Goal: Leave review/rating: Share an evaluation or opinion about a product, service, or content

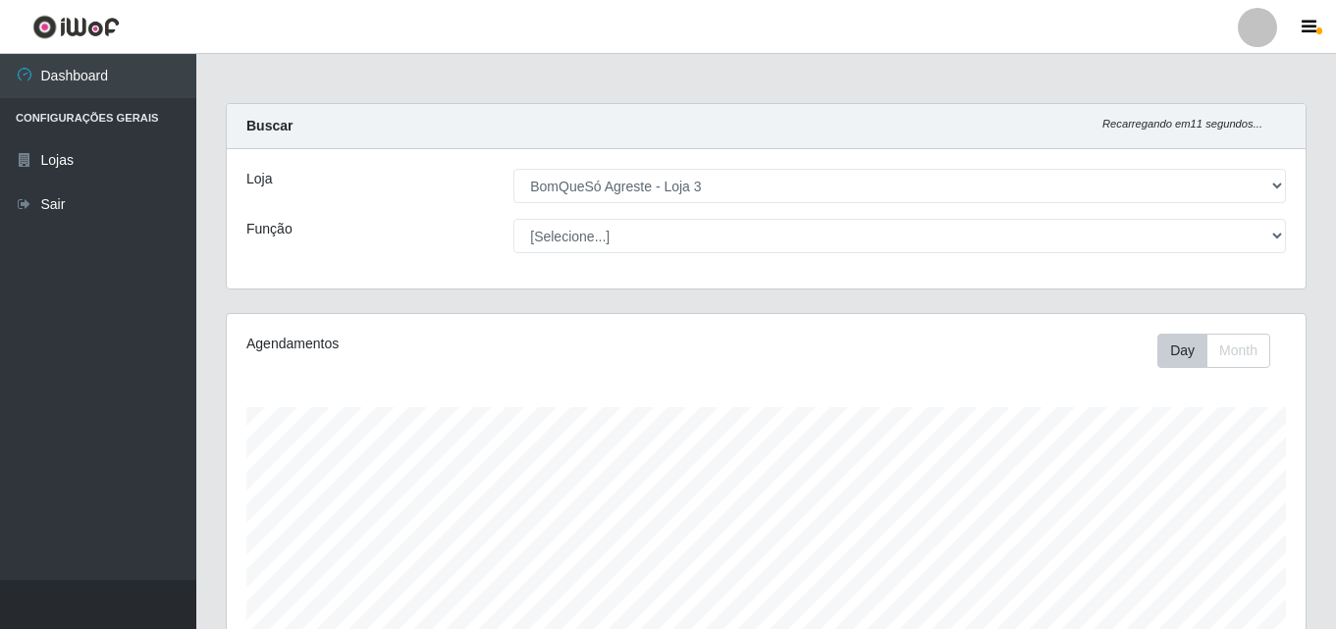
select select "215"
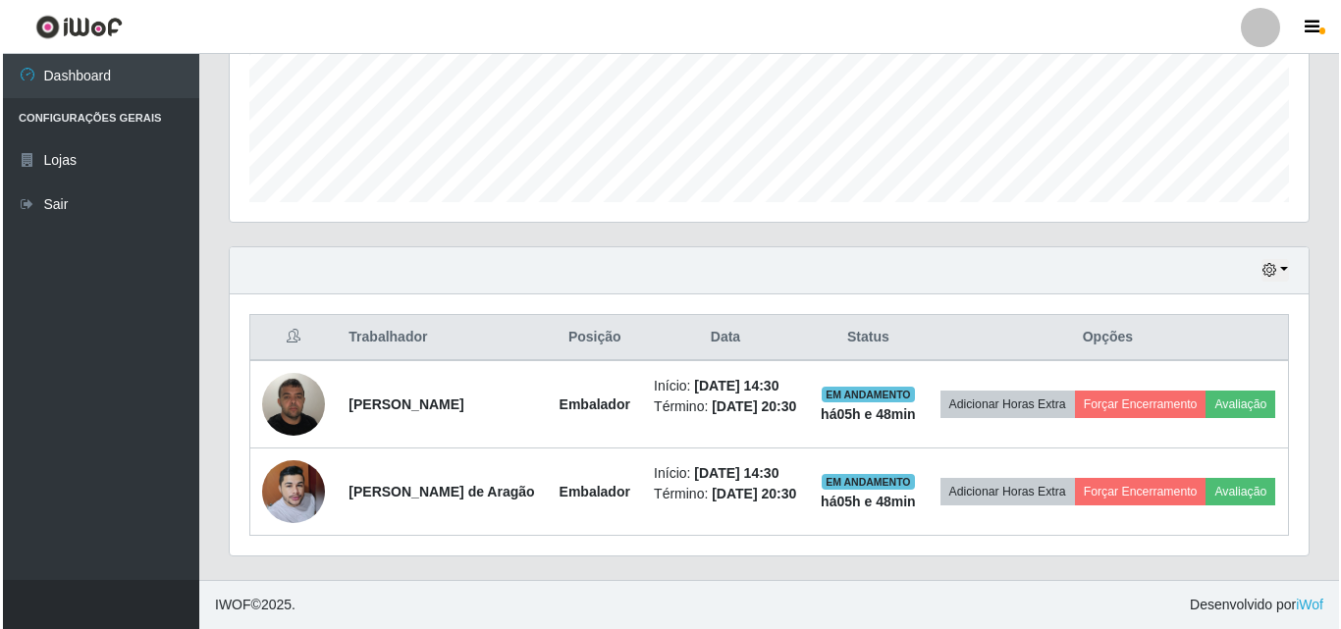
scroll to position [407, 1079]
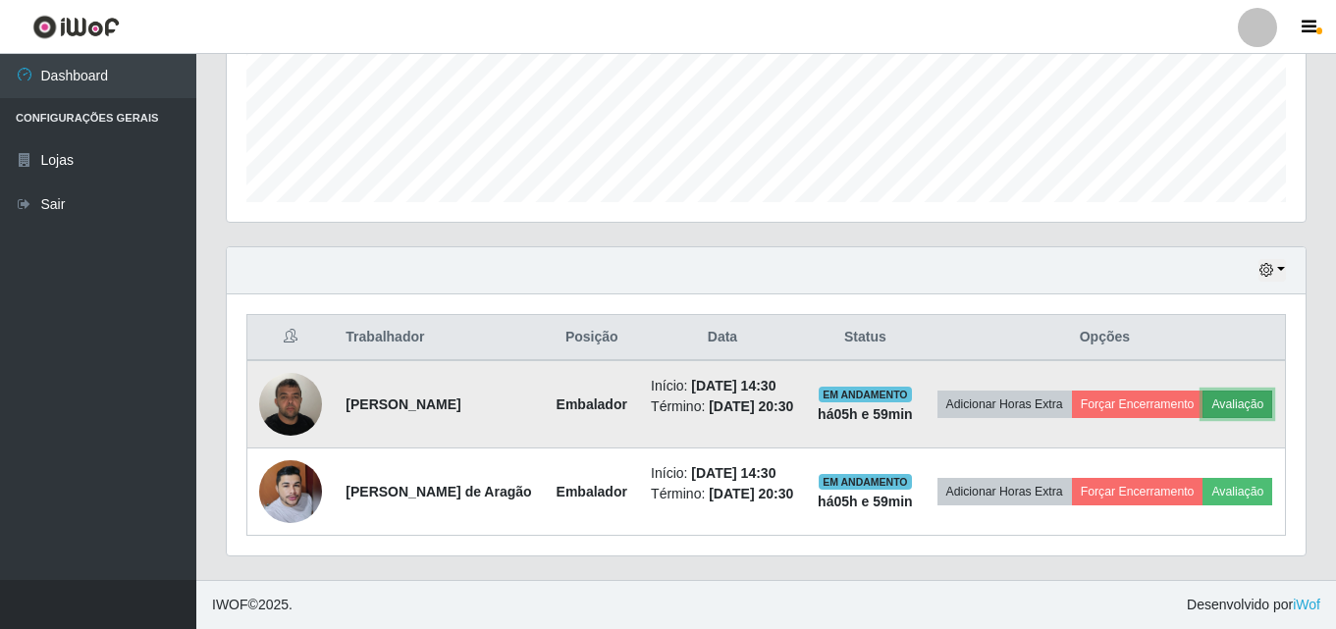
click at [1203, 396] on button "Avaliação" at bounding box center [1238, 404] width 70 height 27
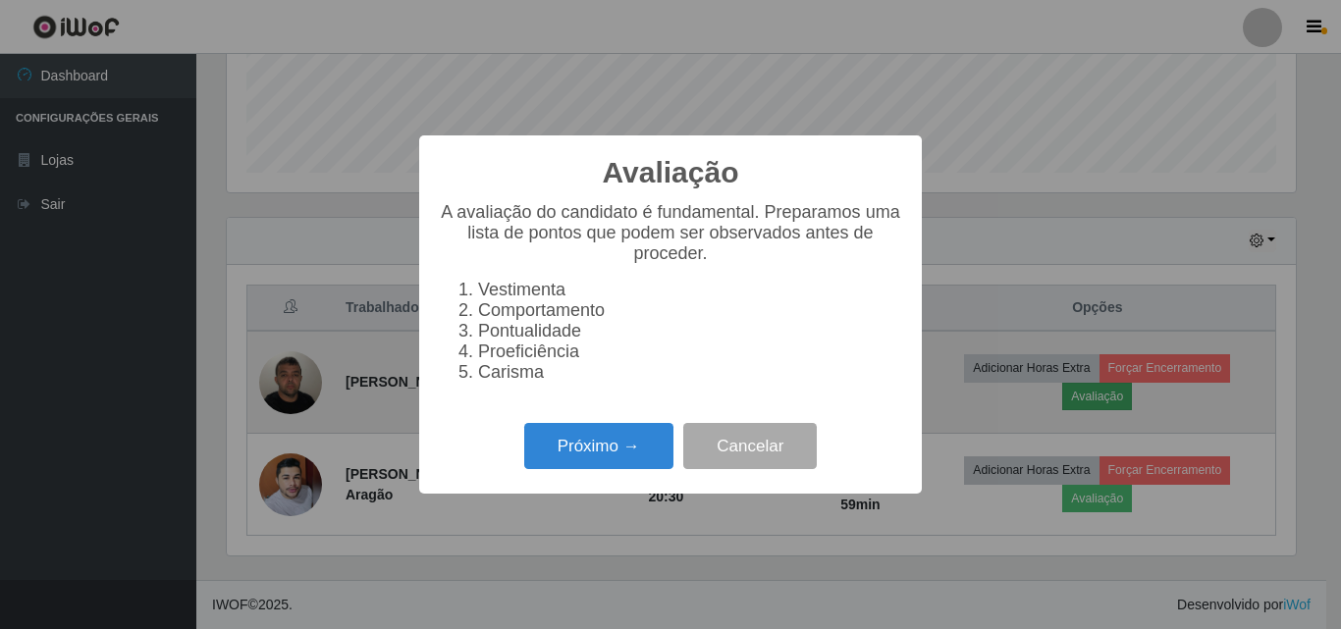
scroll to position [407, 1069]
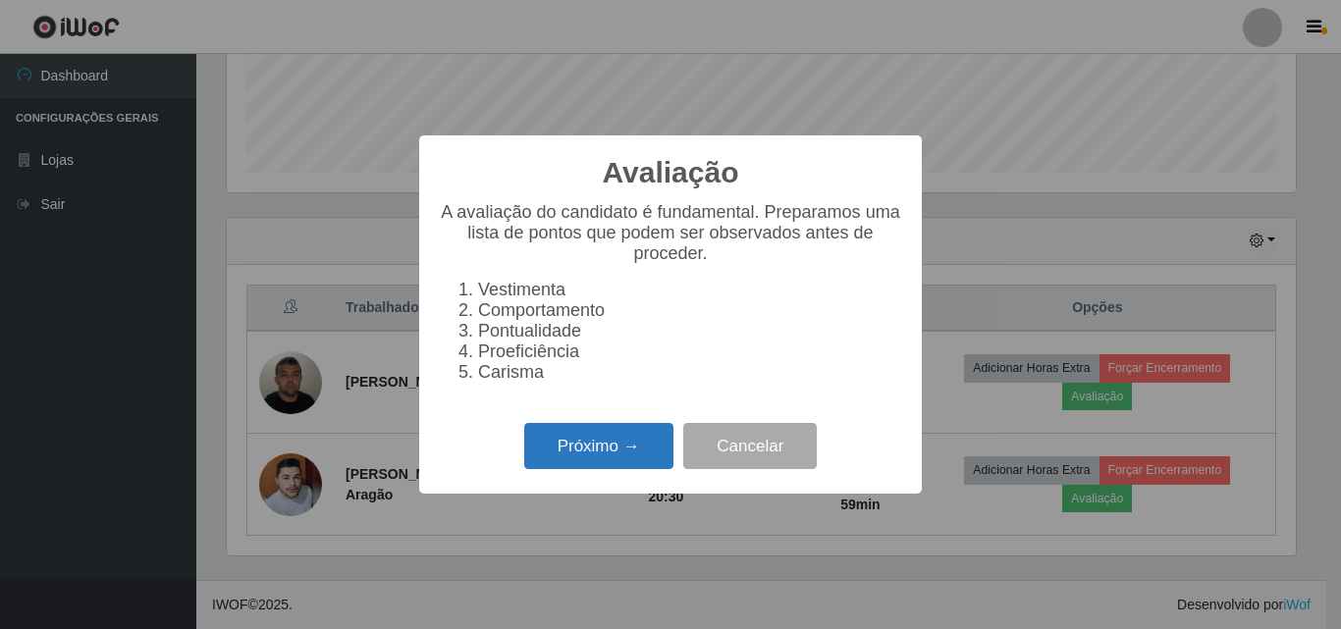
click at [620, 457] on button "Próximo →" at bounding box center [598, 446] width 149 height 46
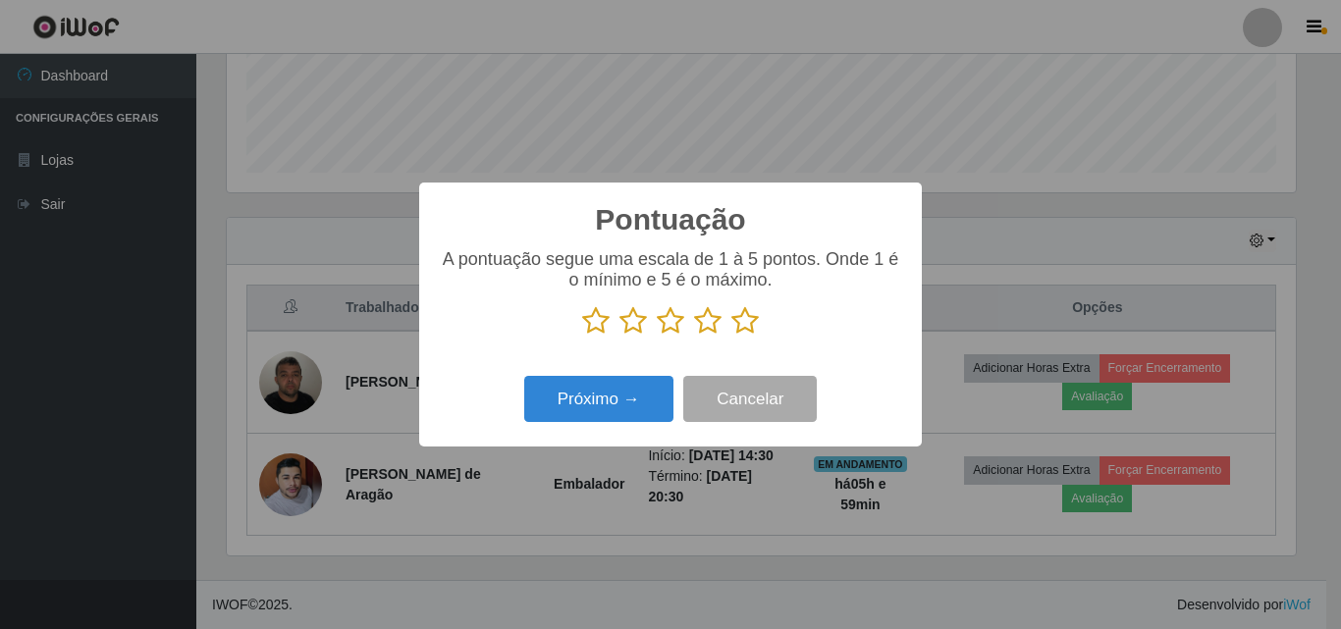
scroll to position [981288, 980627]
click at [753, 319] on icon at bounding box center [744, 320] width 27 height 29
click at [731, 336] on input "radio" at bounding box center [731, 336] width 0 height 0
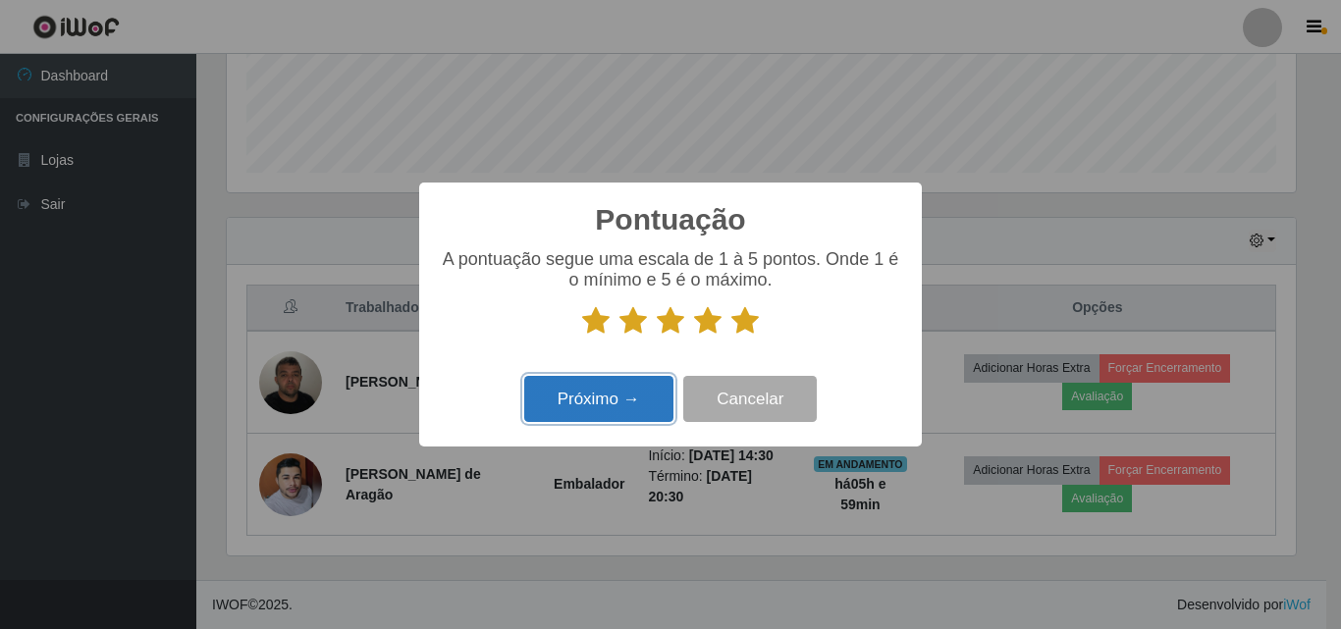
click at [607, 408] on button "Próximo →" at bounding box center [598, 399] width 149 height 46
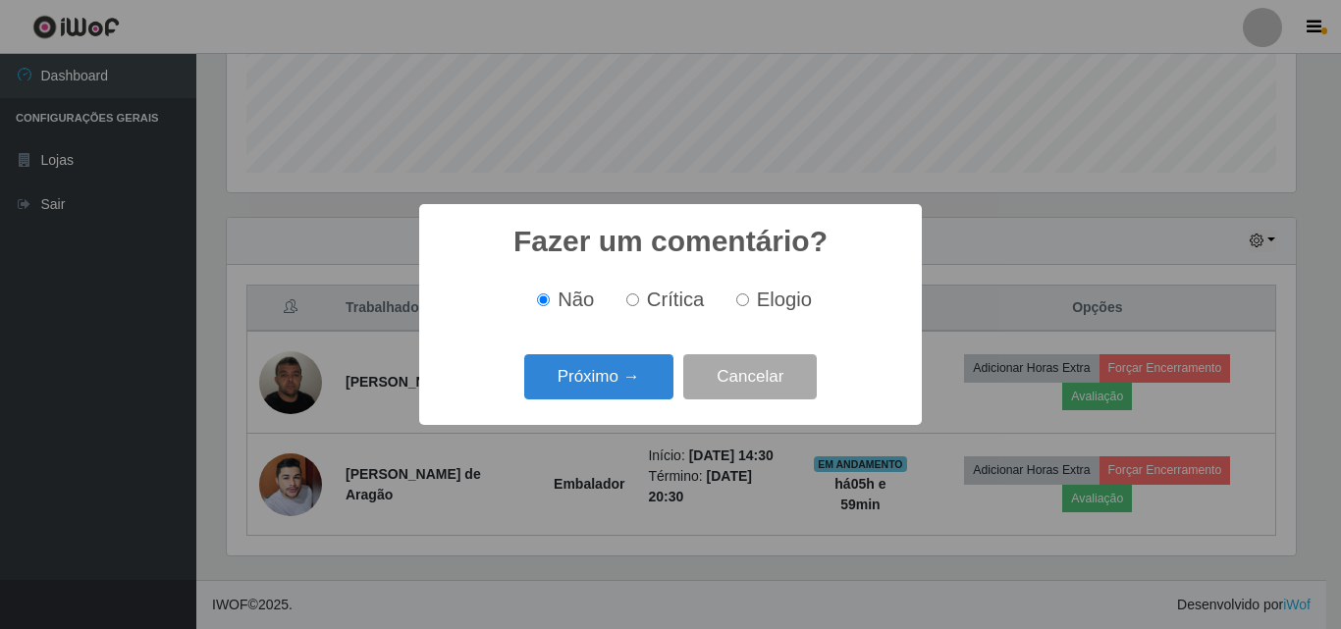
click at [744, 303] on input "Elogio" at bounding box center [742, 300] width 13 height 13
radio input "true"
click at [637, 381] on button "Próximo →" at bounding box center [598, 377] width 149 height 46
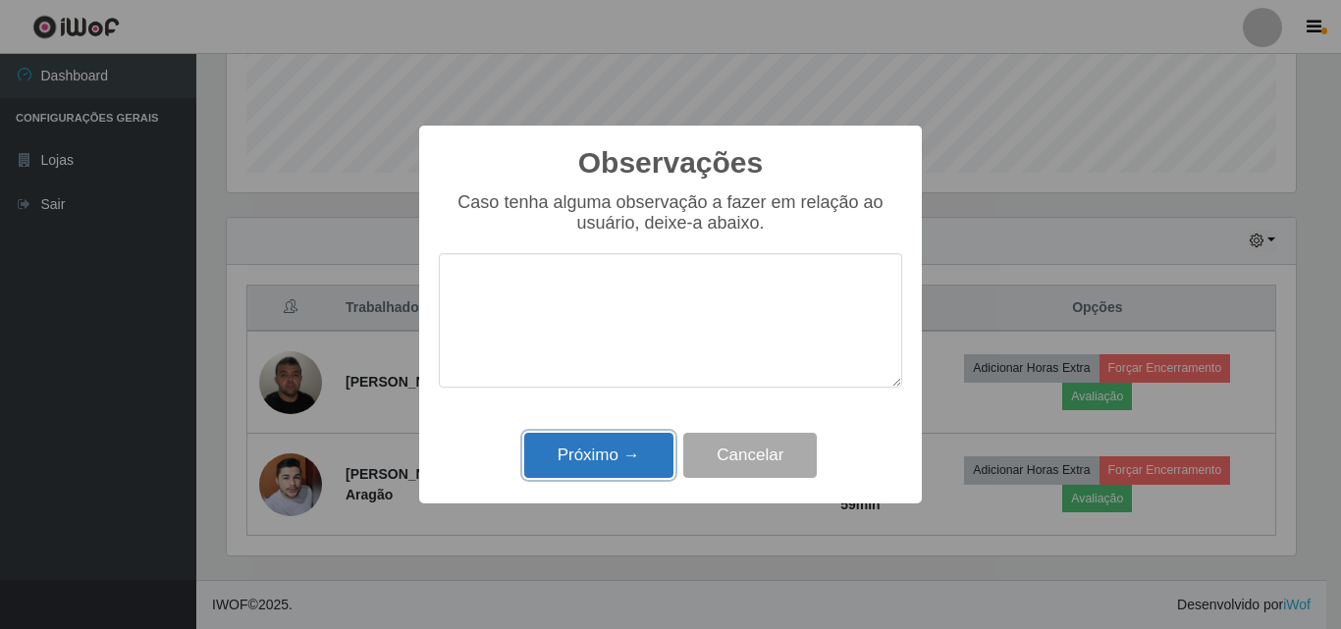
click at [622, 451] on button "Próximo →" at bounding box center [598, 456] width 149 height 46
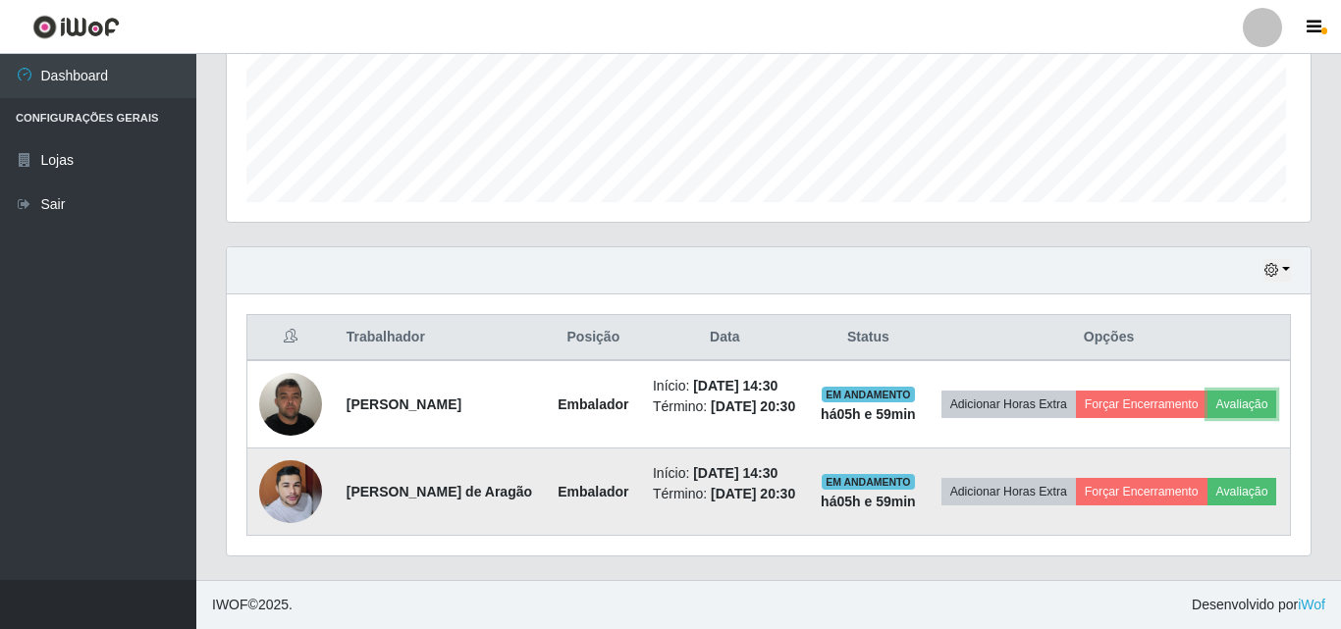
scroll to position [407, 1079]
click at [1203, 501] on button "Avaliação" at bounding box center [1238, 491] width 70 height 27
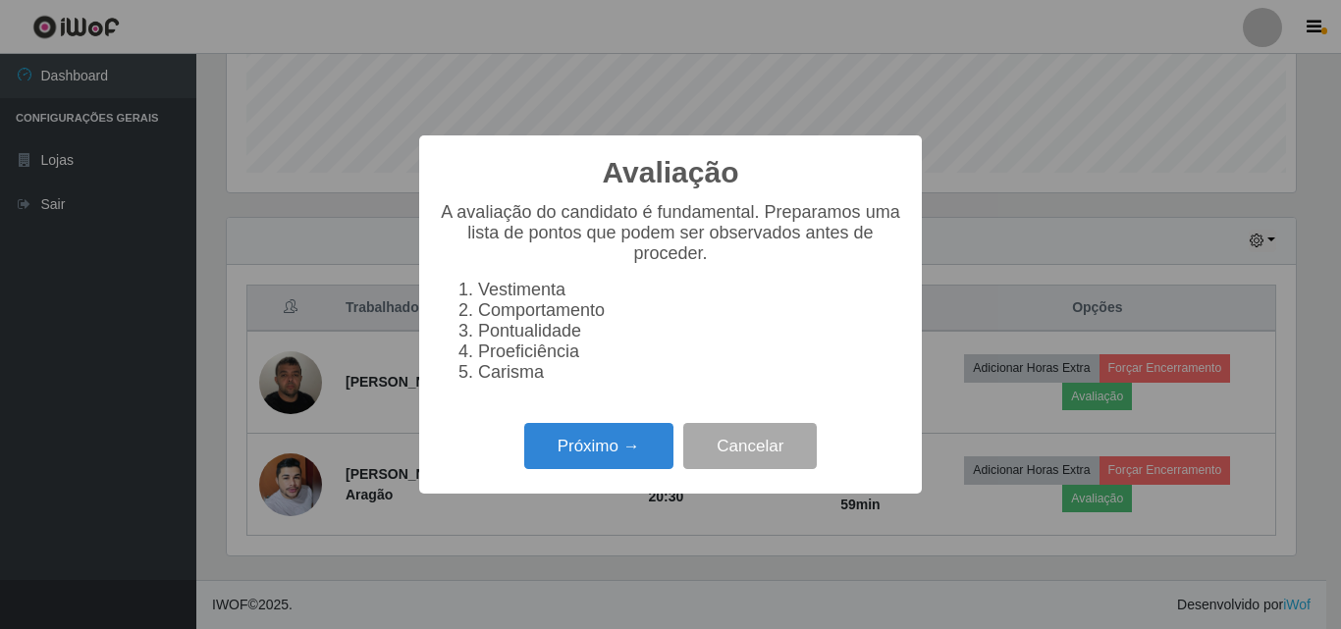
scroll to position [407, 1069]
click at [637, 457] on button "Próximo →" at bounding box center [598, 446] width 149 height 46
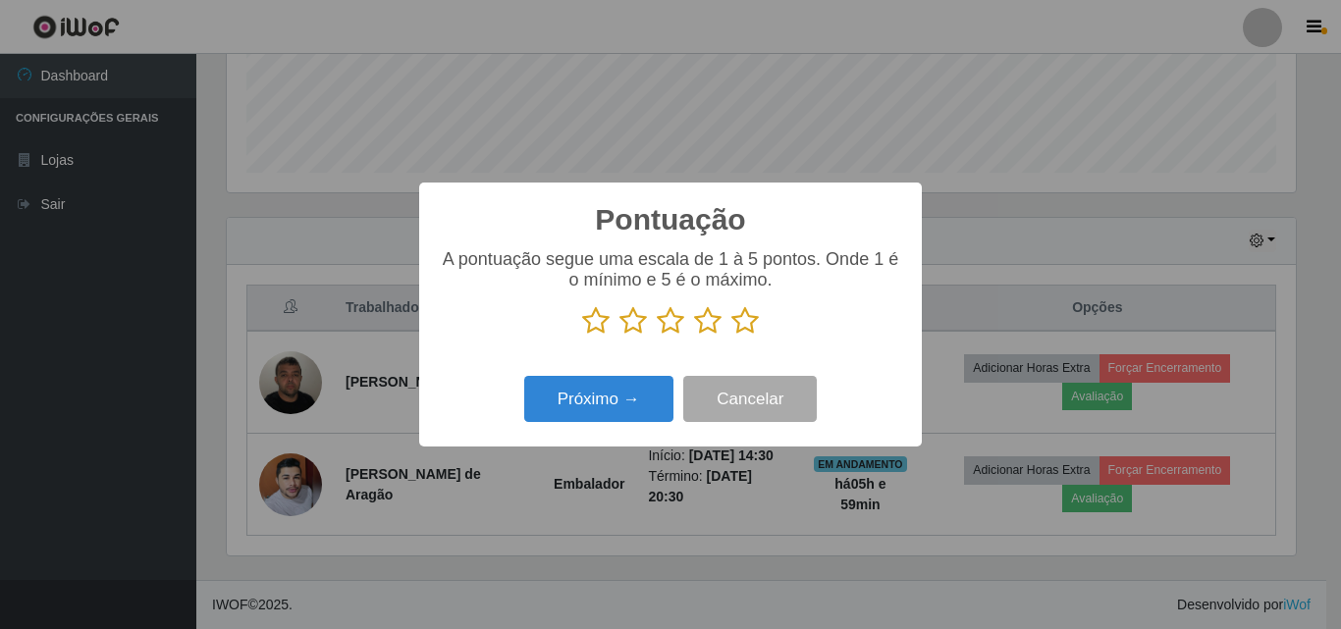
scroll to position [981288, 980627]
click at [751, 326] on icon at bounding box center [744, 320] width 27 height 29
click at [731, 336] on input "radio" at bounding box center [731, 336] width 0 height 0
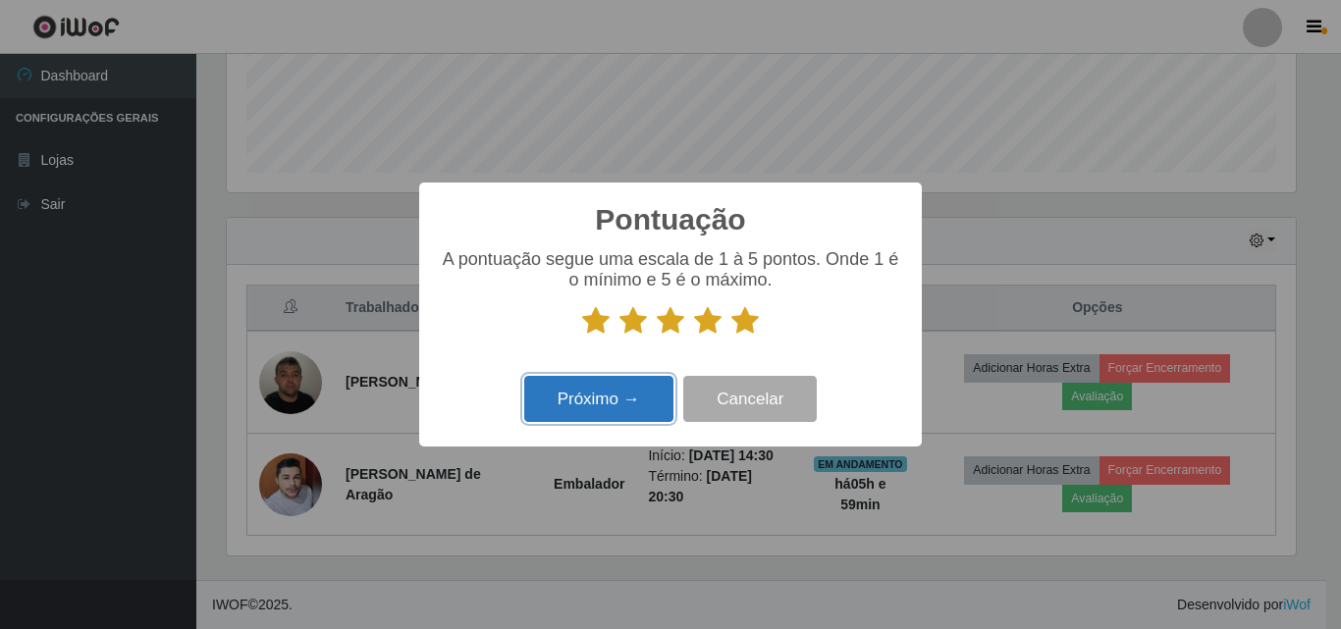
click at [652, 398] on button "Próximo →" at bounding box center [598, 399] width 149 height 46
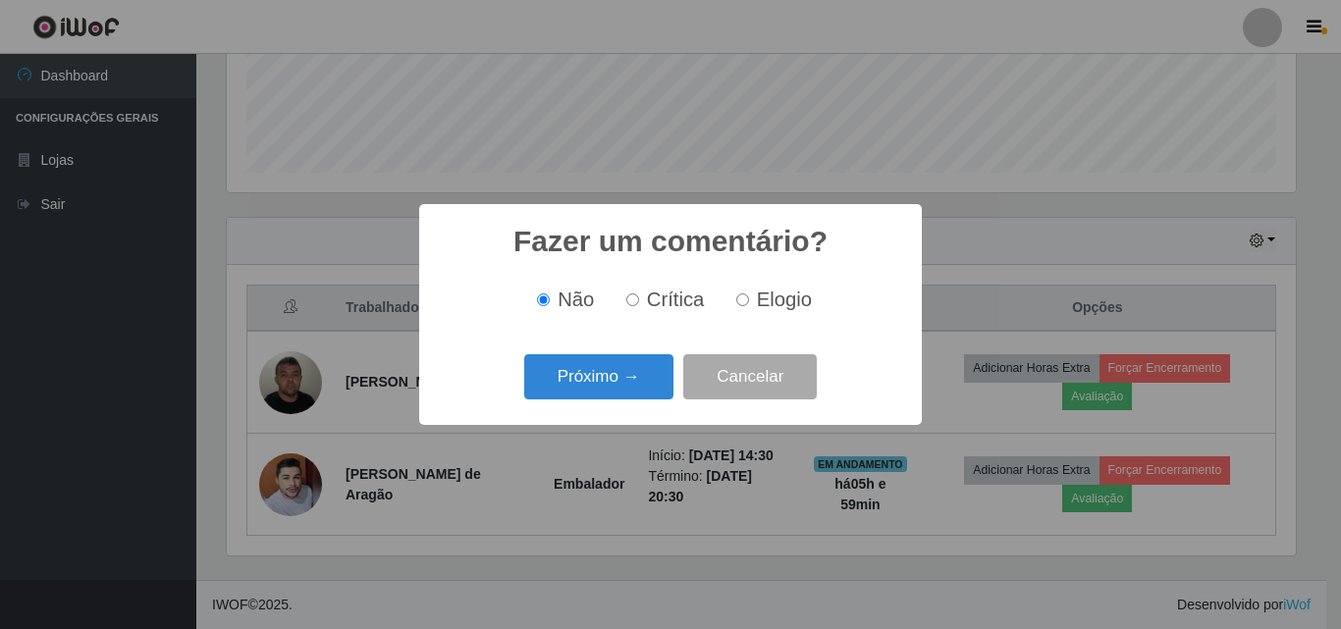
click at [778, 306] on span "Elogio" at bounding box center [784, 300] width 55 height 22
click at [749, 306] on input "Elogio" at bounding box center [742, 300] width 13 height 13
radio input "true"
click at [610, 388] on button "Próximo →" at bounding box center [598, 377] width 149 height 46
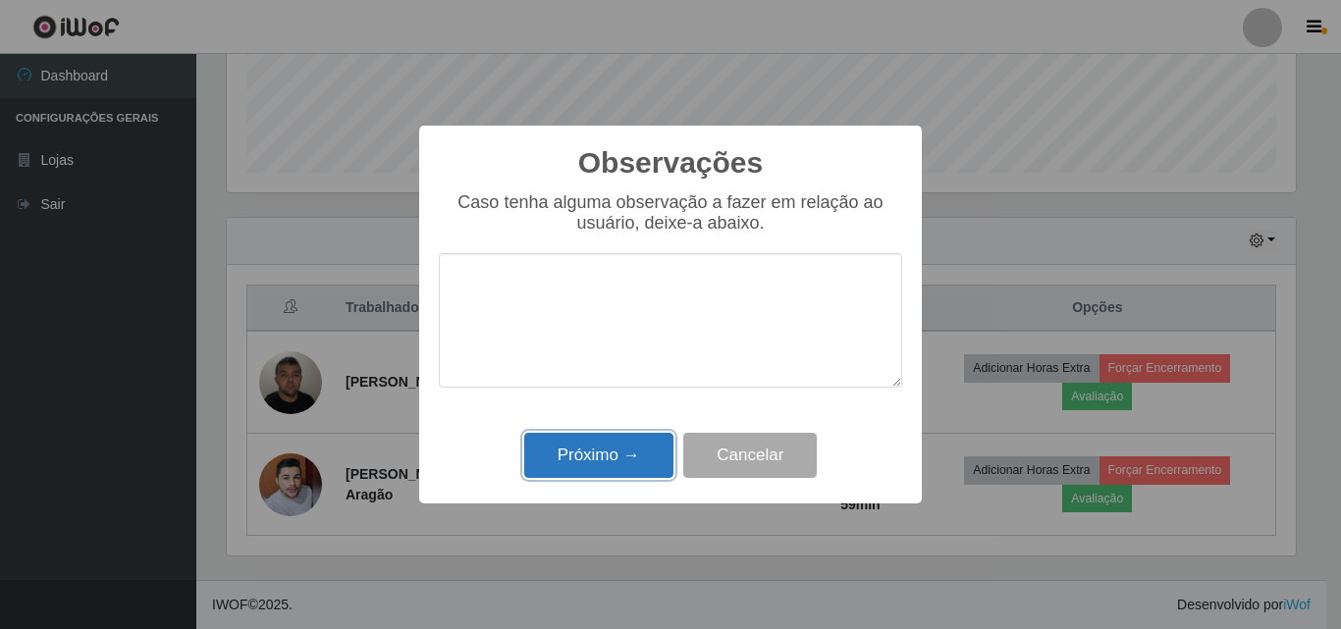
click at [606, 463] on button "Próximo →" at bounding box center [598, 456] width 149 height 46
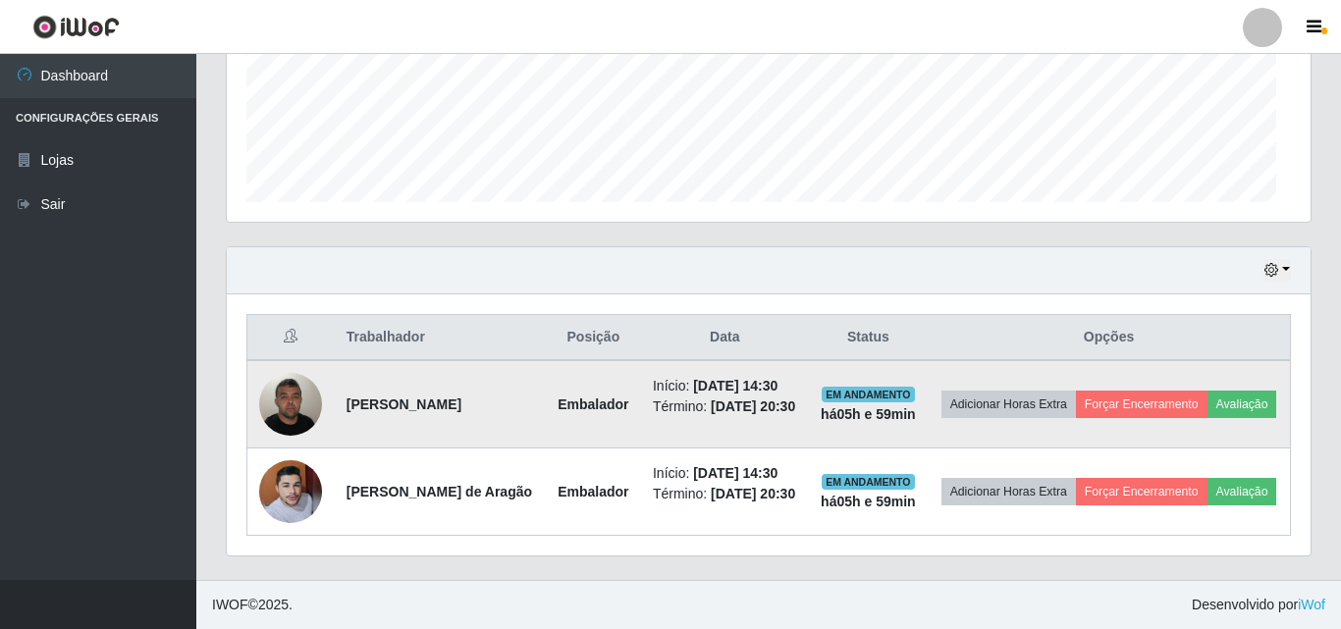
scroll to position [407, 1079]
click at [1174, 391] on button "Forçar Encerramento" at bounding box center [1138, 404] width 132 height 27
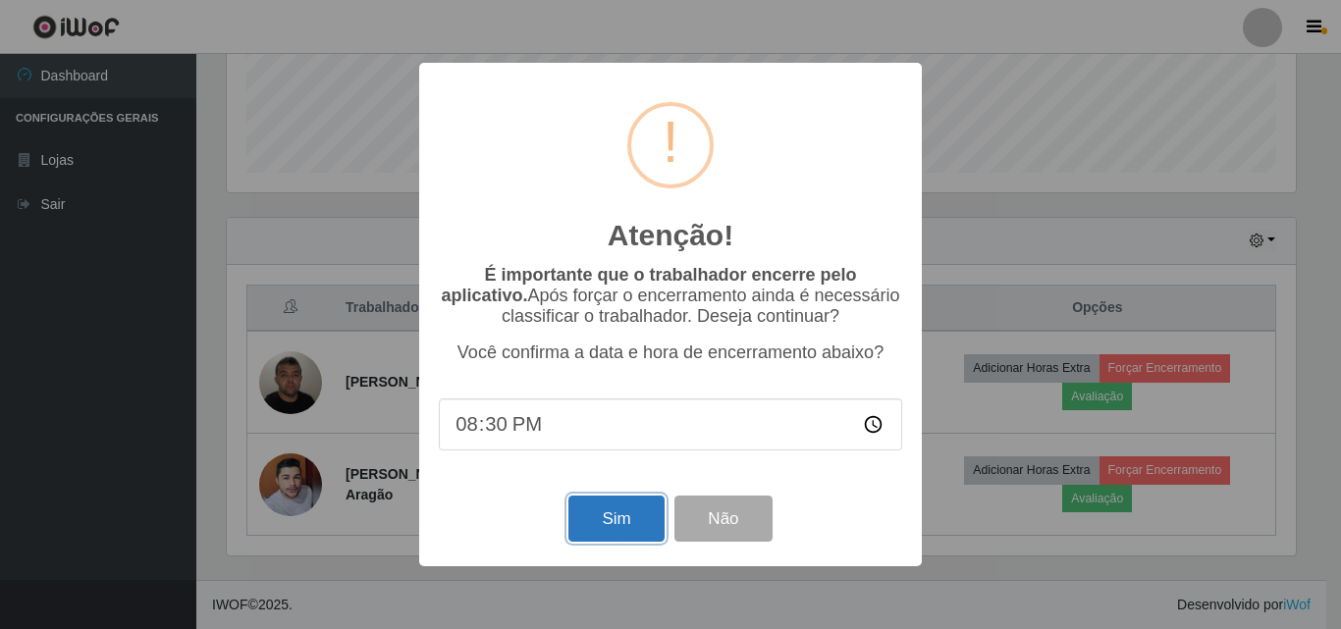
click at [598, 524] on button "Sim" at bounding box center [615, 519] width 95 height 46
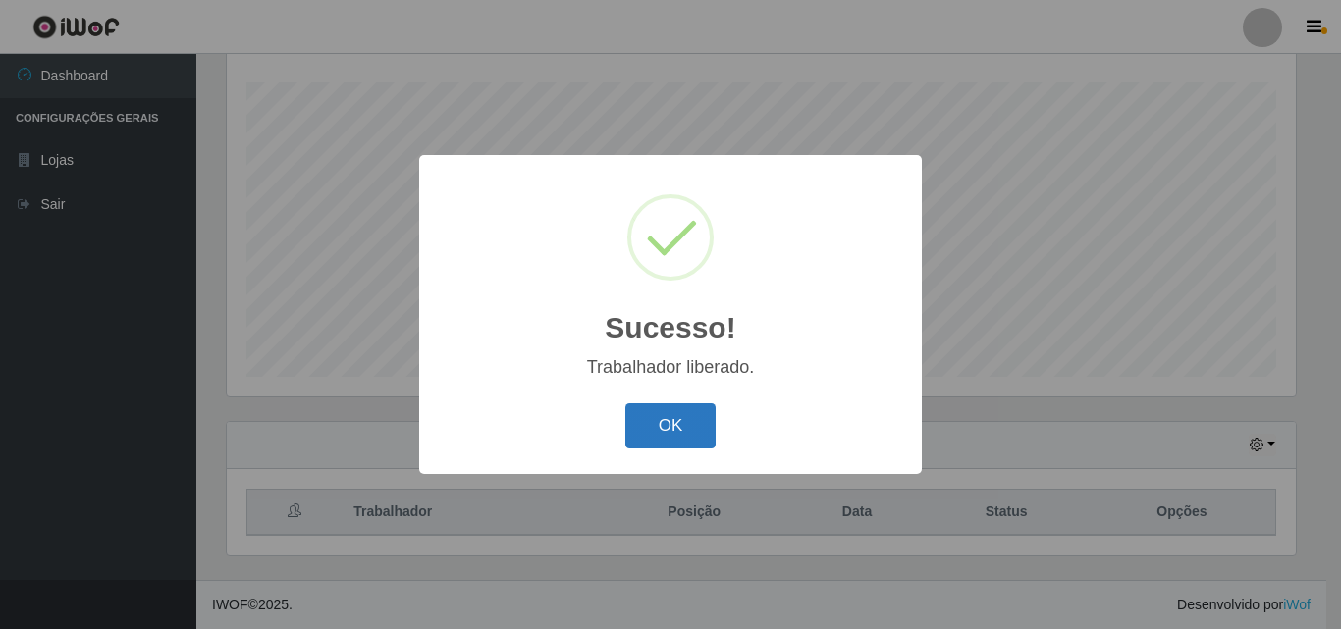
click at [688, 413] on button "OK" at bounding box center [670, 426] width 91 height 46
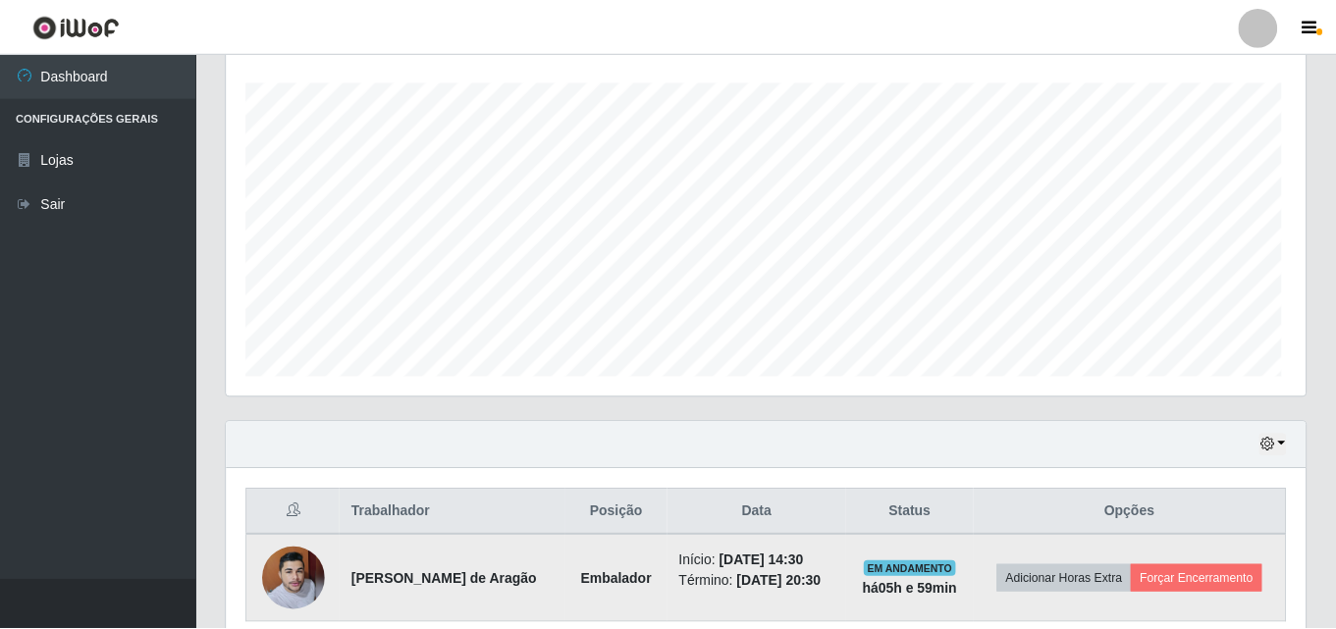
scroll to position [407, 1079]
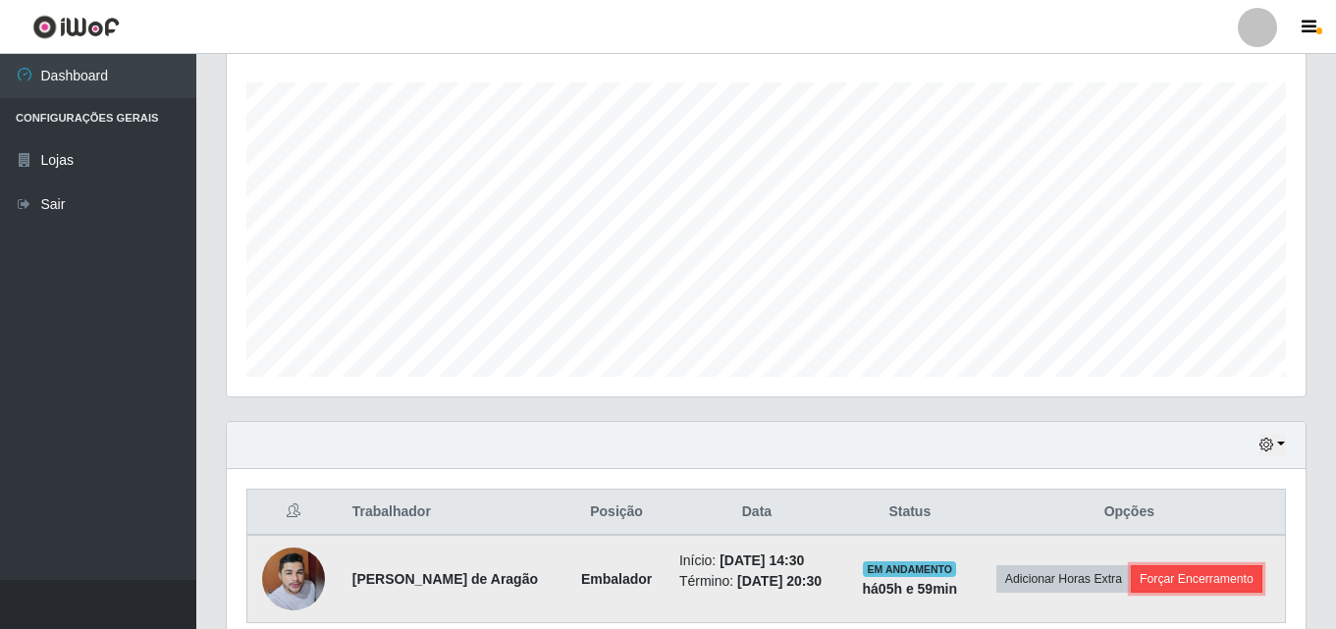
click at [1203, 573] on button "Forçar Encerramento" at bounding box center [1197, 578] width 132 height 27
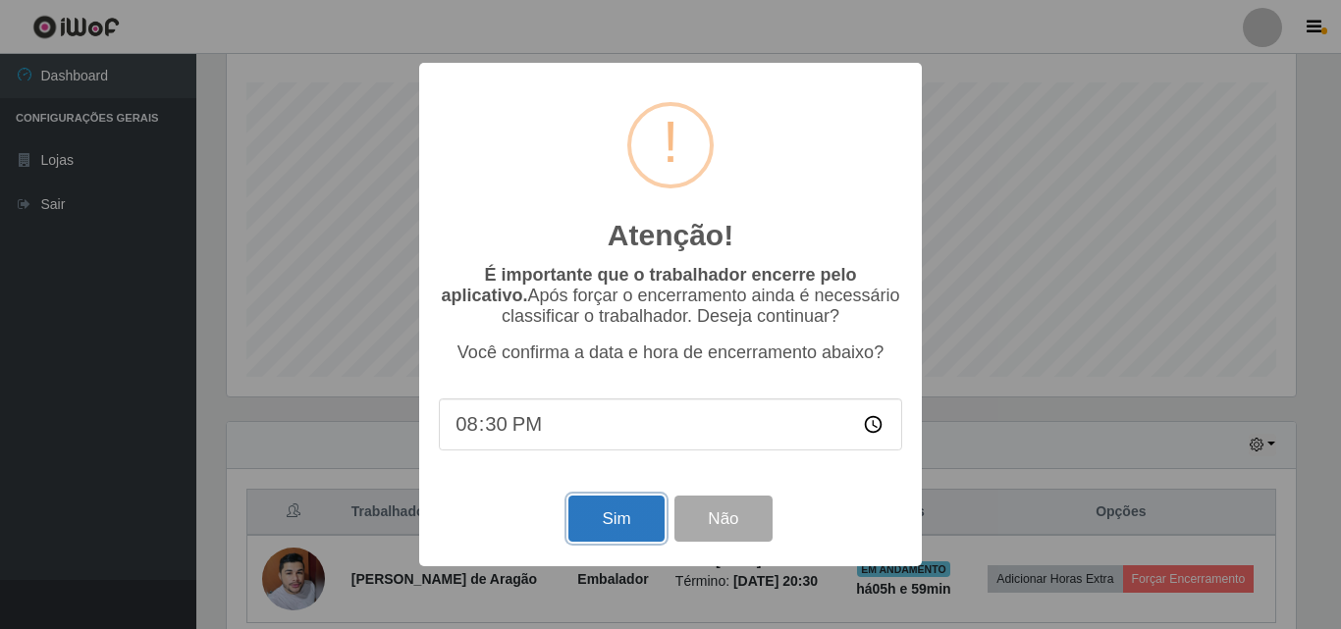
click at [586, 517] on button "Sim" at bounding box center [615, 519] width 95 height 46
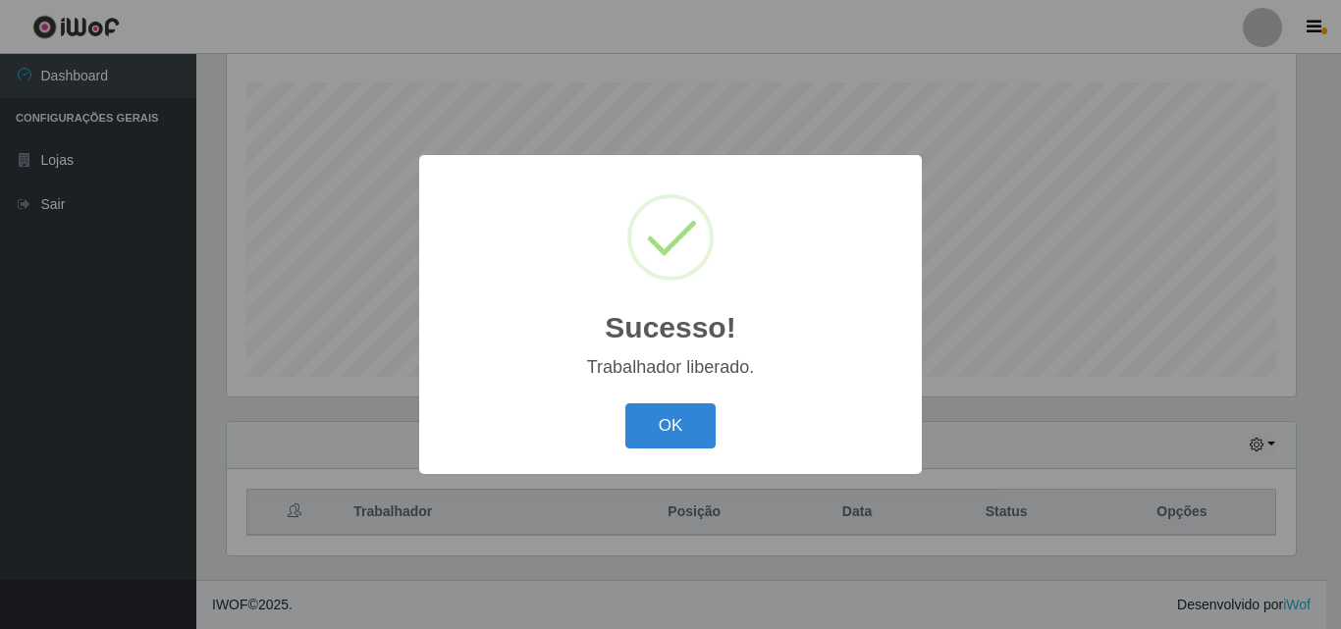
click at [649, 435] on button "OK" at bounding box center [670, 426] width 91 height 46
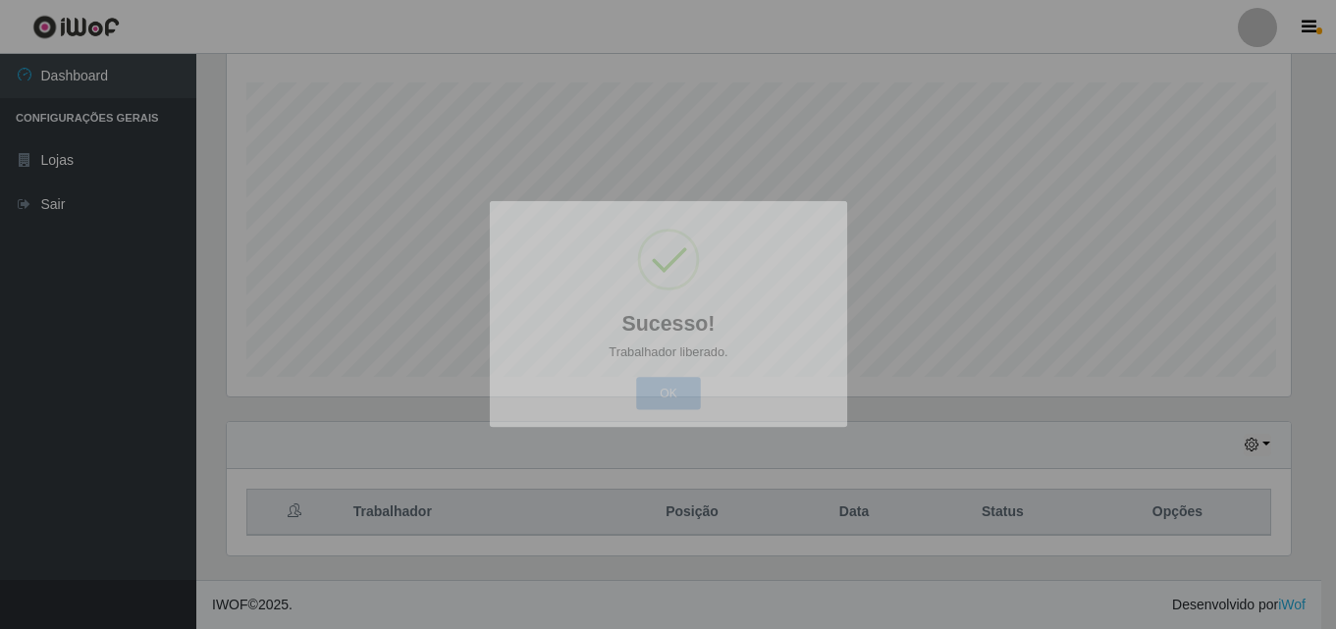
scroll to position [407, 1079]
